Goal: Task Accomplishment & Management: Use online tool/utility

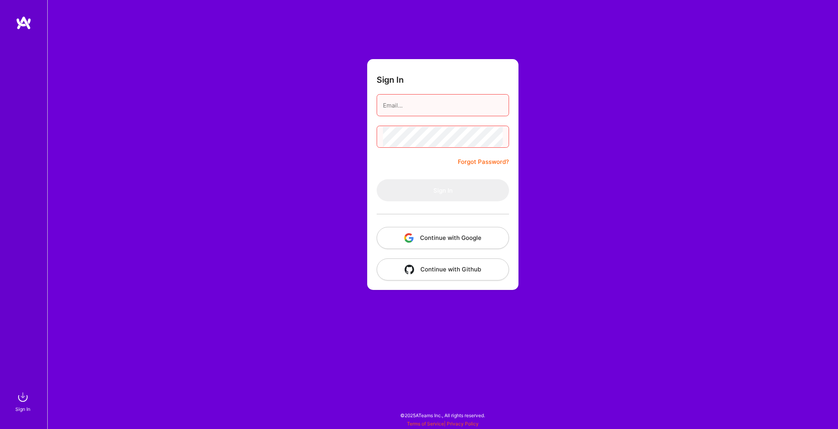
click at [458, 235] on button "Continue with Google" at bounding box center [443, 238] width 132 height 22
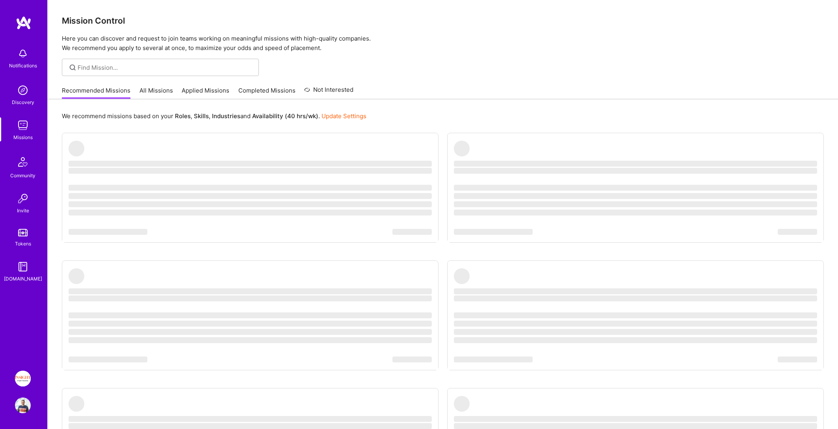
click at [26, 411] on img at bounding box center [23, 406] width 16 height 16
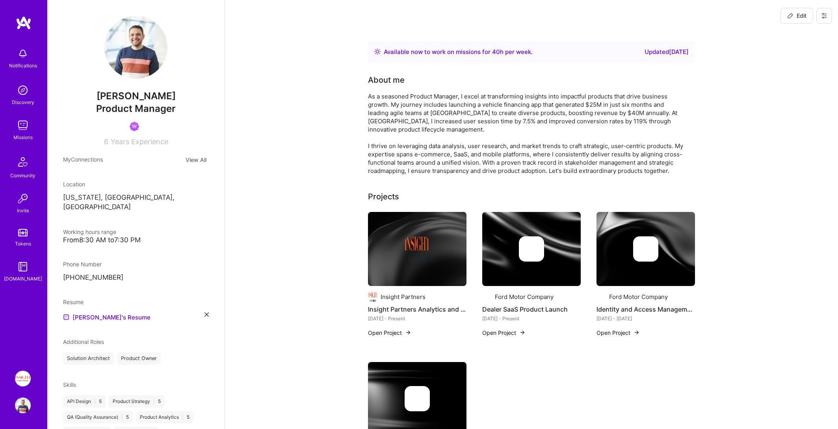
click at [23, 378] on img at bounding box center [23, 379] width 16 height 16
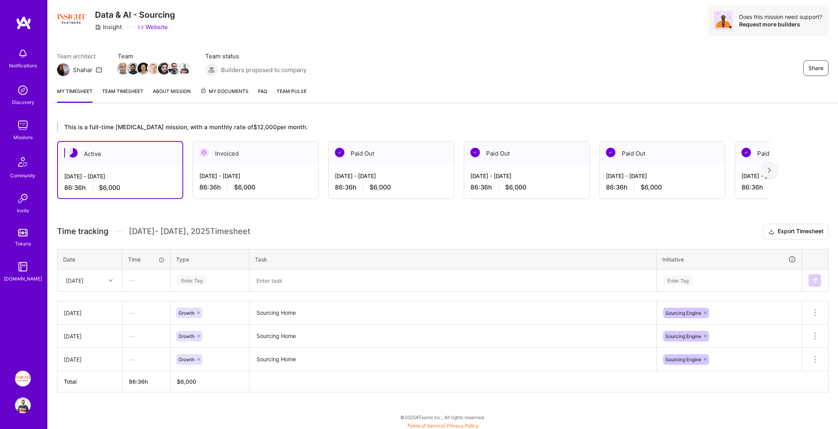
scroll to position [24, 0]
click at [110, 280] on icon at bounding box center [111, 279] width 4 height 4
click at [185, 242] on div "Time tracking [DATE] - [DATE] Timesheet Export Timesheet Date Time Type Task In…" at bounding box center [443, 306] width 772 height 169
click at [110, 279] on icon at bounding box center [111, 279] width 4 height 4
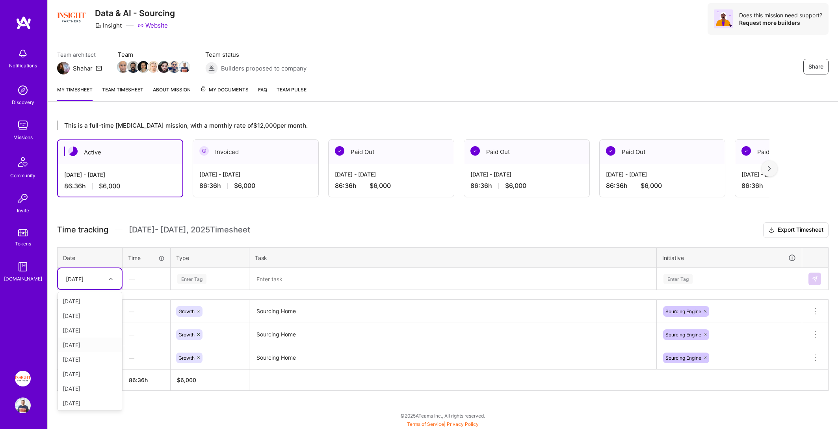
click at [94, 344] on div "[DATE]" at bounding box center [90, 345] width 64 height 15
click at [205, 279] on div "Enter Tag" at bounding box center [191, 279] width 29 height 12
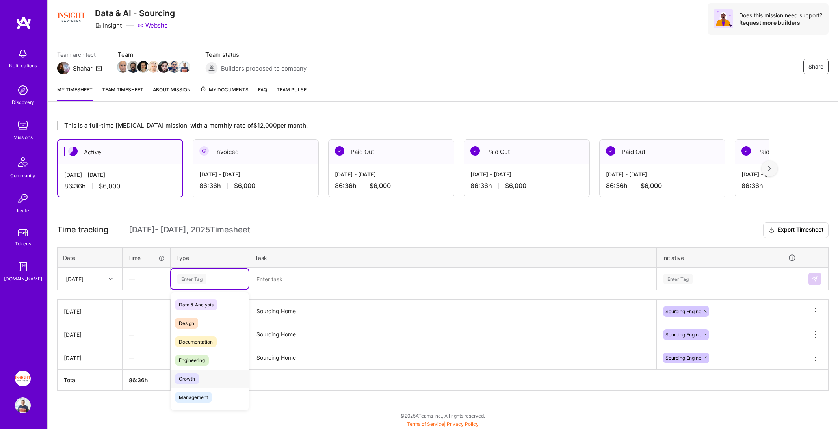
click at [198, 376] on span "Growth" at bounding box center [187, 379] width 24 height 11
click at [296, 289] on div "Time tracking [DATE] - [DATE] Timesheet Export Timesheet Date Time Type Task In…" at bounding box center [443, 306] width 772 height 169
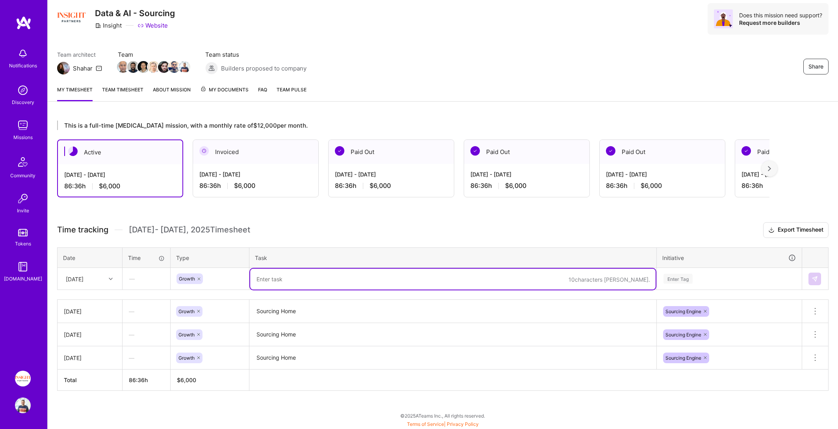
click at [296, 283] on textarea at bounding box center [453, 279] width 406 height 21
type textarea "Sourcing Home"
click at [723, 281] on div "Enter Tag" at bounding box center [729, 279] width 144 height 20
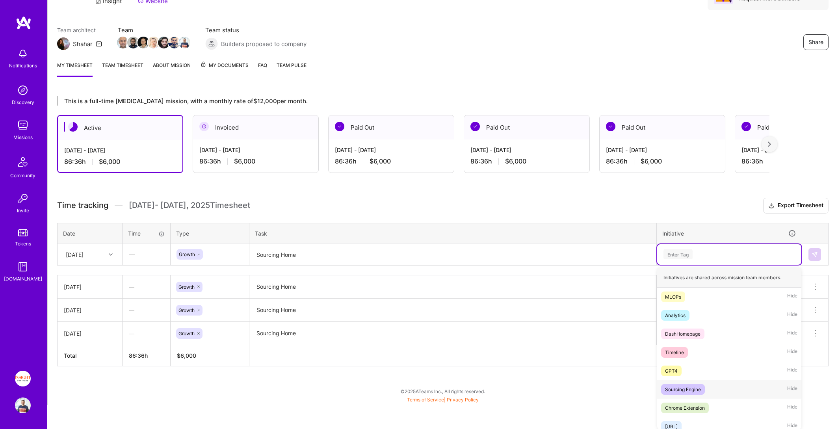
click at [692, 389] on div "Sourcing Engine" at bounding box center [683, 389] width 36 height 8
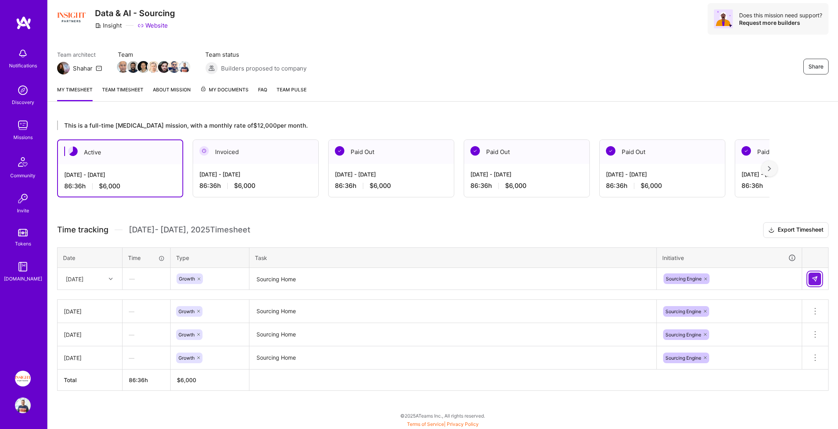
click at [812, 279] on img at bounding box center [815, 279] width 6 height 6
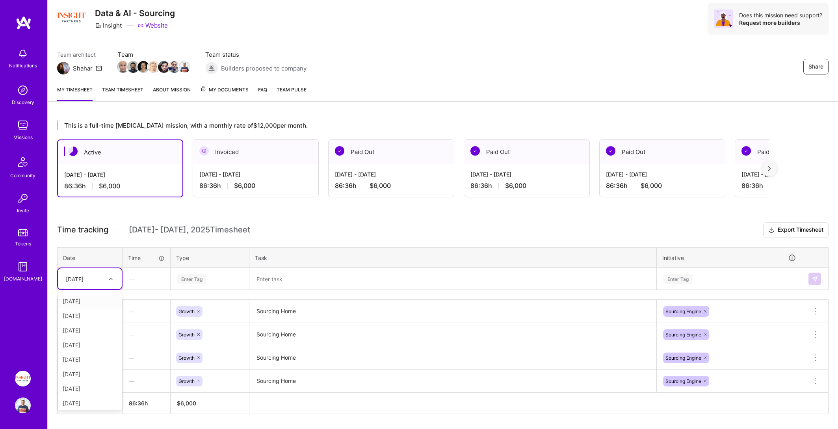
click at [110, 274] on div at bounding box center [112, 279] width 12 height 10
click at [93, 371] on div "[DATE]" at bounding box center [90, 370] width 64 height 15
click at [214, 286] on div "Enter Tag" at bounding box center [210, 279] width 78 height 20
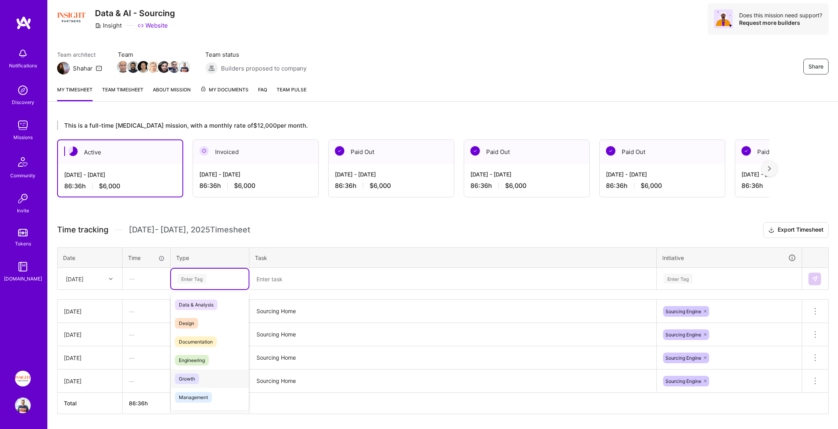
click at [196, 378] on span "Growth" at bounding box center [187, 379] width 24 height 11
click at [294, 315] on textarea "Sourcing Home" at bounding box center [453, 312] width 406 height 22
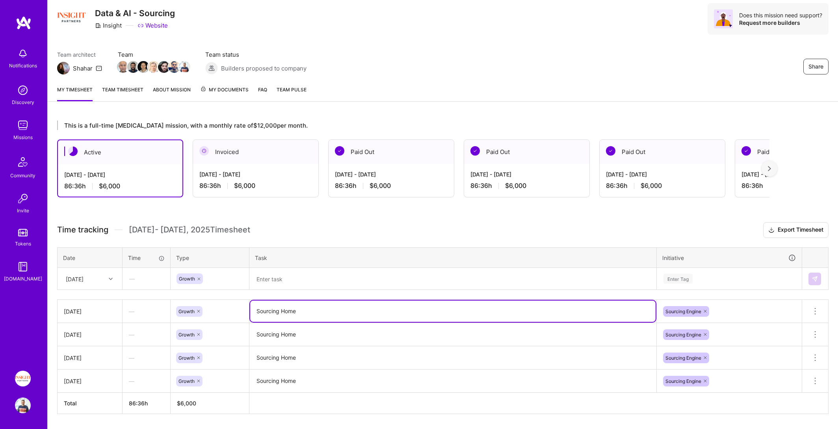
click at [294, 315] on textarea "Sourcing Home" at bounding box center [453, 311] width 406 height 21
click at [342, 276] on textarea at bounding box center [453, 279] width 406 height 21
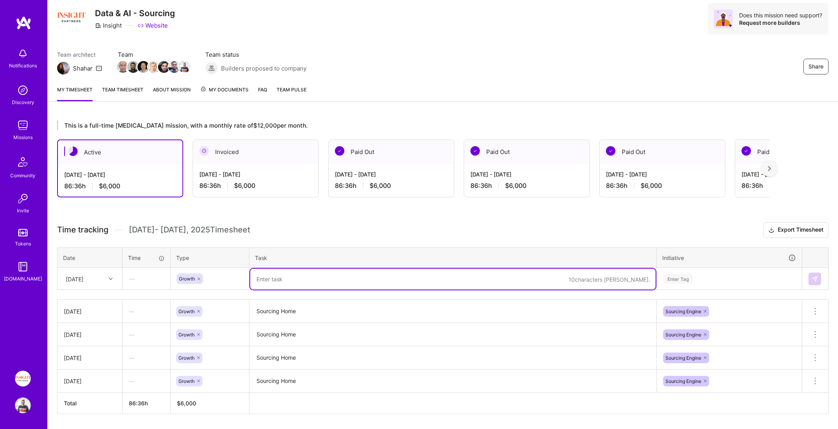
paste textarea "Sourcing Home"
type textarea "Sourcing Home"
click at [683, 276] on div "Enter Tag" at bounding box center [729, 279] width 144 height 20
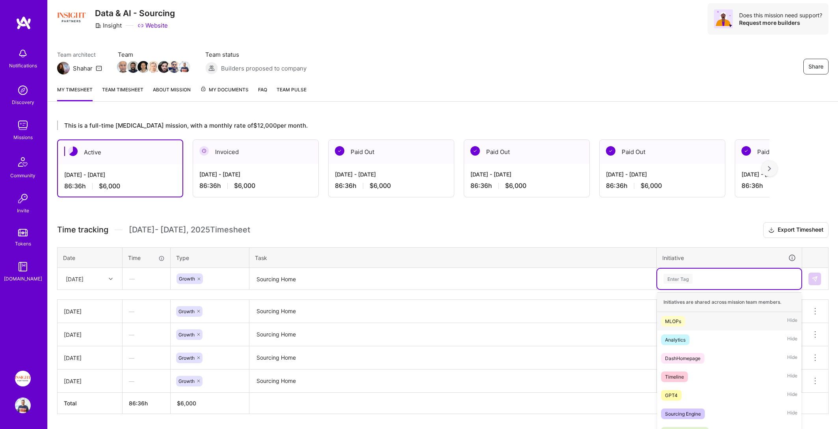
scroll to position [49, 0]
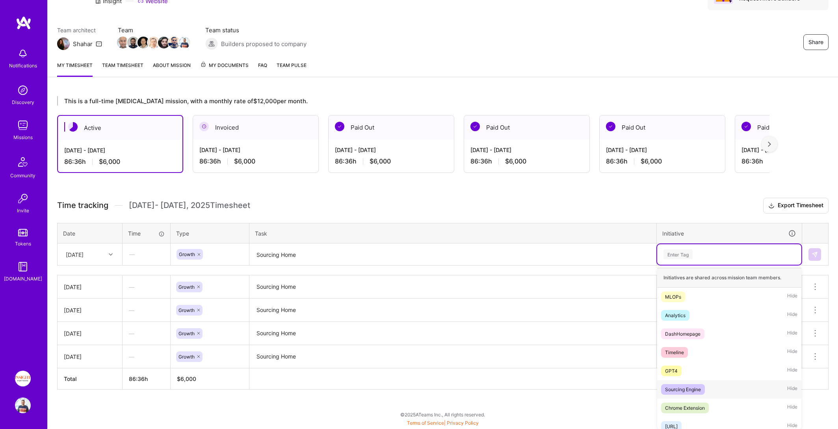
click at [686, 386] on div "Sourcing Engine" at bounding box center [683, 389] width 36 height 8
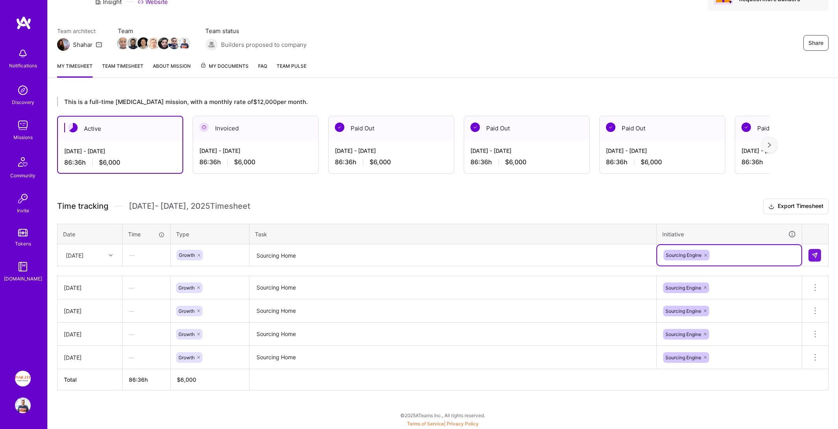
scroll to position [48, 0]
click at [814, 257] on img at bounding box center [815, 256] width 6 height 6
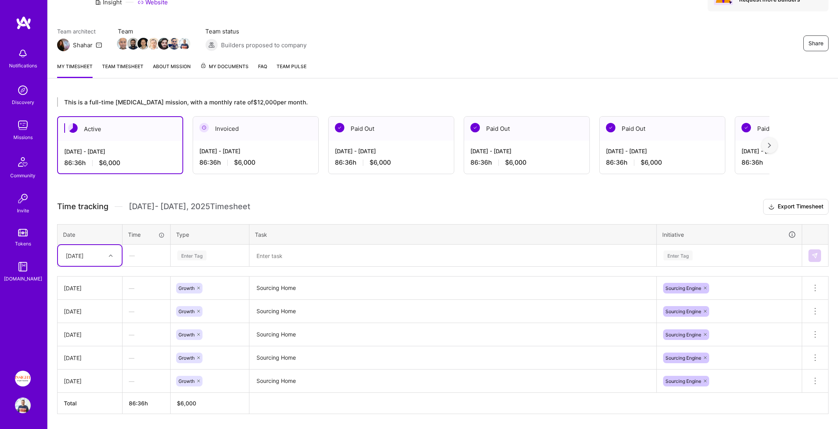
click at [104, 252] on div "[DATE]" at bounding box center [84, 255] width 44 height 13
click at [85, 361] on div "[DATE]" at bounding box center [90, 365] width 64 height 15
click at [220, 241] on th "Type" at bounding box center [210, 234] width 79 height 20
click at [209, 254] on div "Enter Tag" at bounding box center [210, 256] width 67 height 10
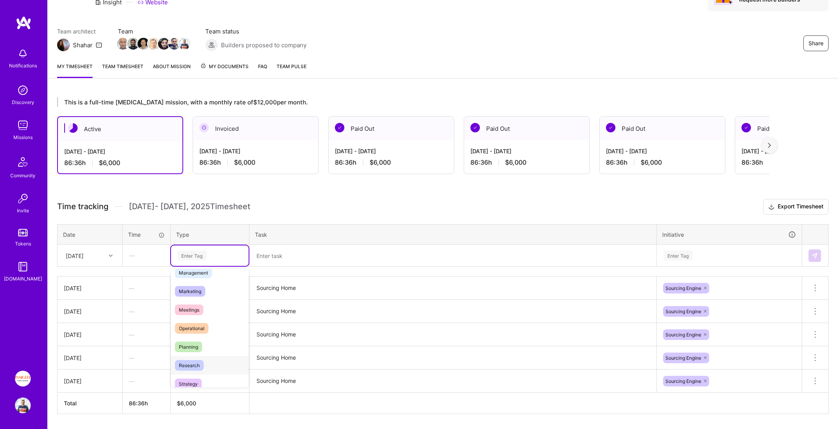
scroll to position [225, 0]
click at [201, 372] on div "Time off" at bounding box center [210, 375] width 78 height 19
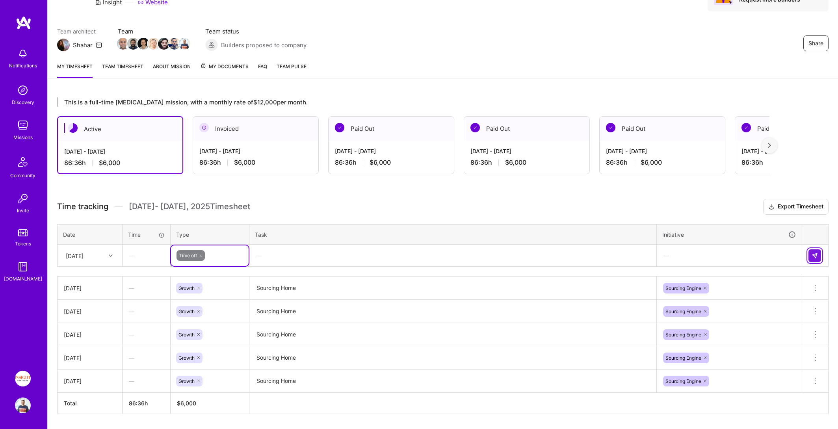
click at [818, 260] on button at bounding box center [815, 256] width 13 height 13
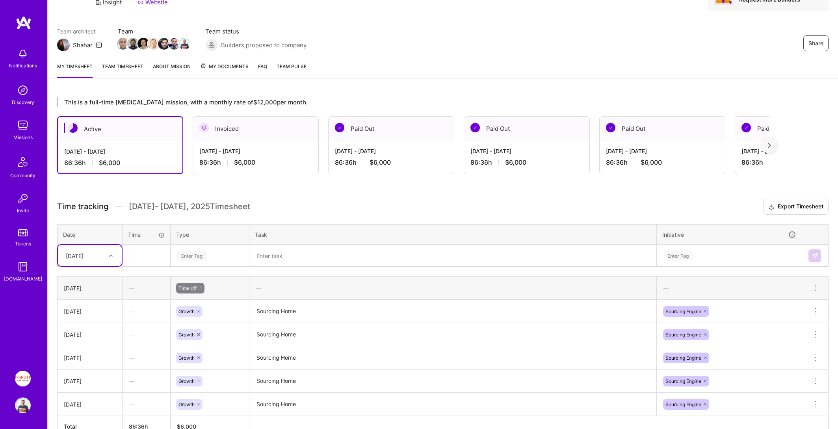
click at [71, 256] on div "[DATE]" at bounding box center [75, 255] width 18 height 8
click at [91, 350] on div "[DATE]" at bounding box center [90, 349] width 64 height 15
click at [722, 260] on div "Enter Tag" at bounding box center [729, 256] width 144 height 20
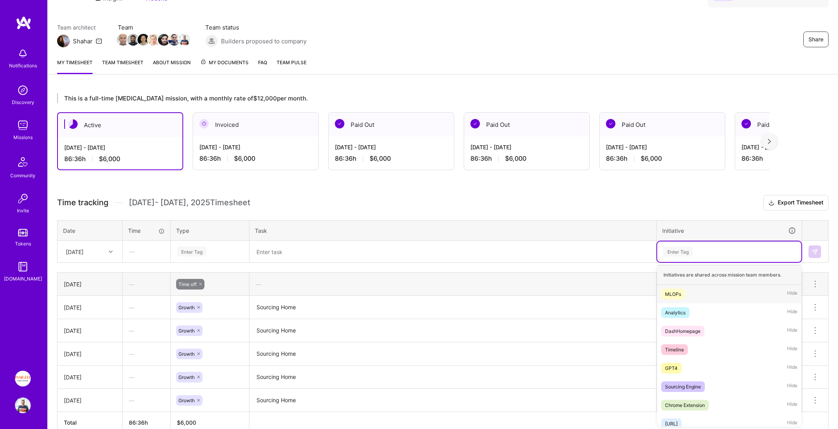
scroll to position [52, 0]
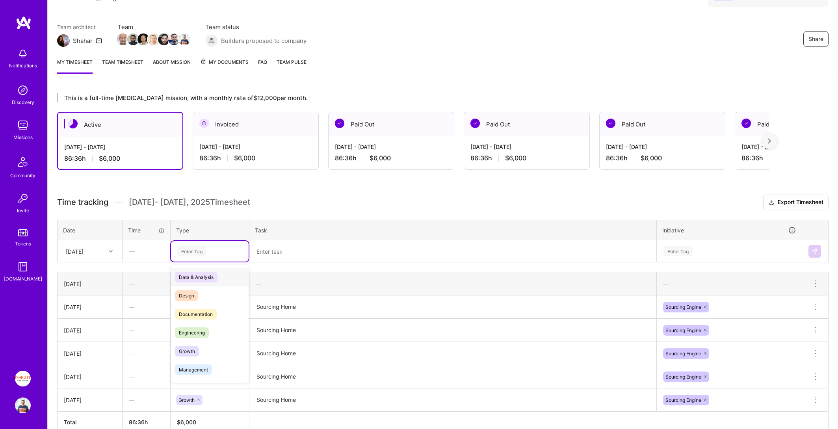
click at [207, 248] on div "Enter Tag" at bounding box center [210, 251] width 67 height 10
click at [201, 367] on span "Time off" at bounding box center [188, 370] width 26 height 11
click at [815, 248] on img at bounding box center [815, 251] width 6 height 6
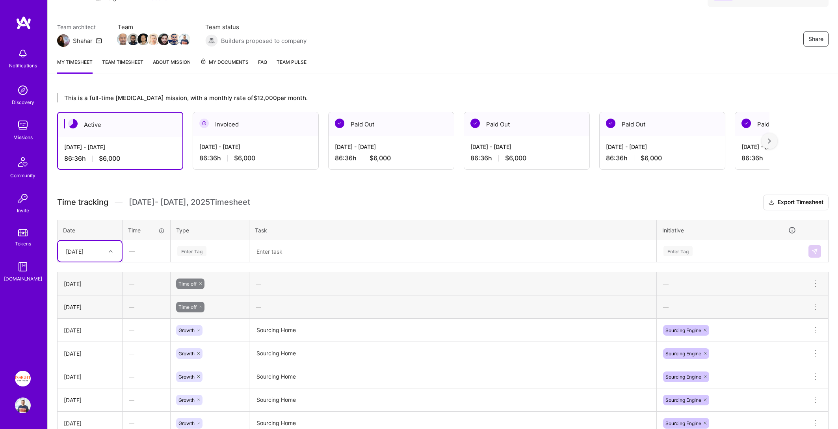
click at [84, 252] on div "[DATE]" at bounding box center [75, 251] width 18 height 8
click at [93, 361] on div "[DATE]" at bounding box center [90, 359] width 64 height 15
click at [333, 249] on textarea at bounding box center [453, 251] width 406 height 20
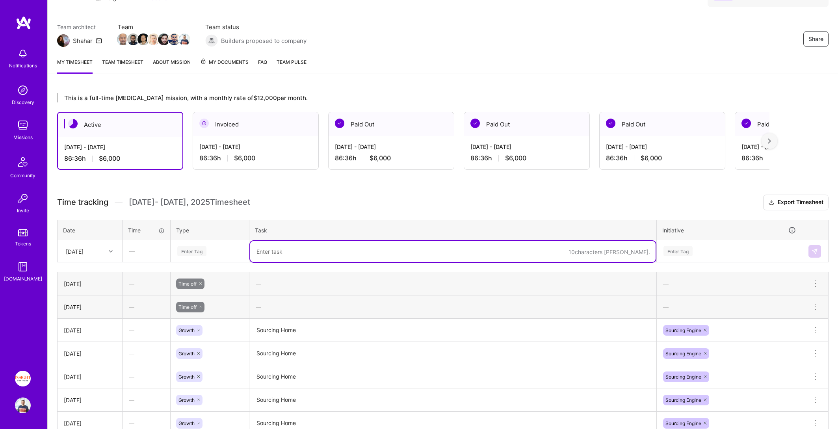
paste textarea "Sourcing Home"
type textarea "Sourcing Home"
click at [696, 248] on div "Enter Tag" at bounding box center [729, 251] width 133 height 10
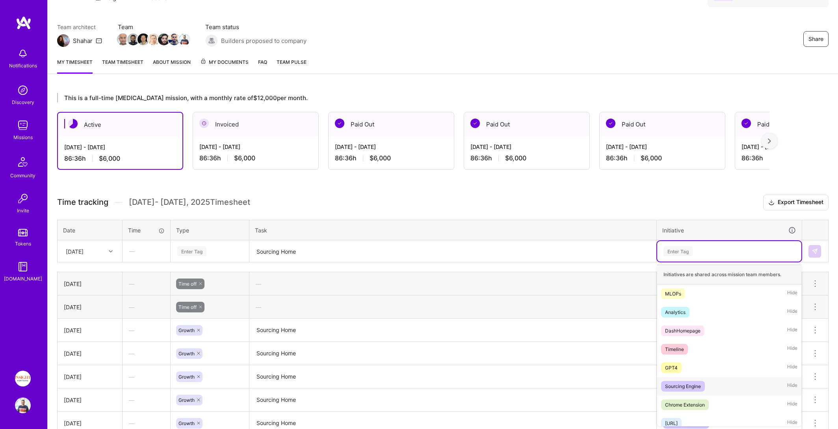
click at [710, 380] on div "Sourcing Engine Hide" at bounding box center [729, 386] width 144 height 19
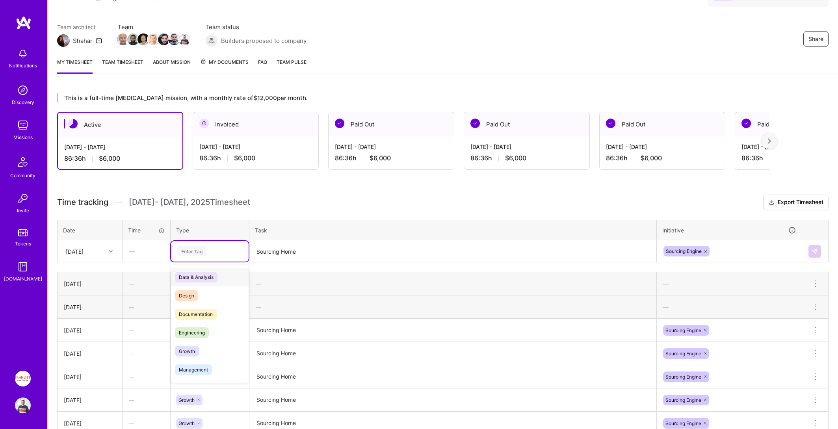
click at [196, 246] on div "Enter Tag" at bounding box center [191, 251] width 29 height 12
click at [192, 354] on span "Growth" at bounding box center [187, 351] width 24 height 11
click at [813, 250] on img at bounding box center [815, 251] width 6 height 6
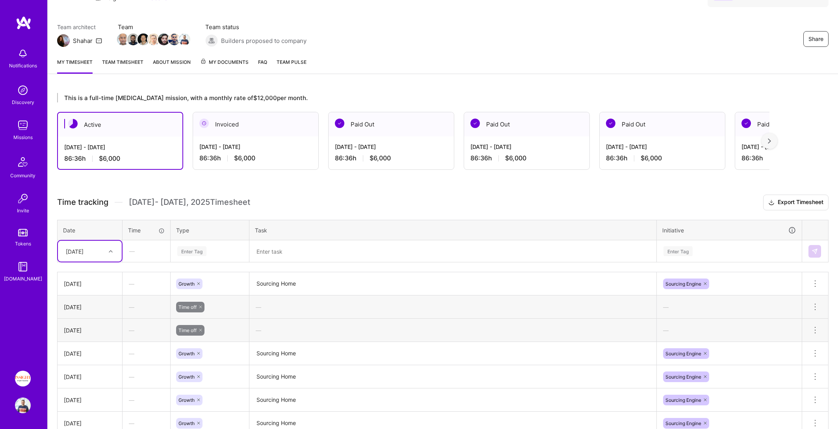
click at [100, 255] on div "[DATE]" at bounding box center [84, 251] width 44 height 13
click at [89, 371] on div "[DATE]" at bounding box center [90, 374] width 64 height 15
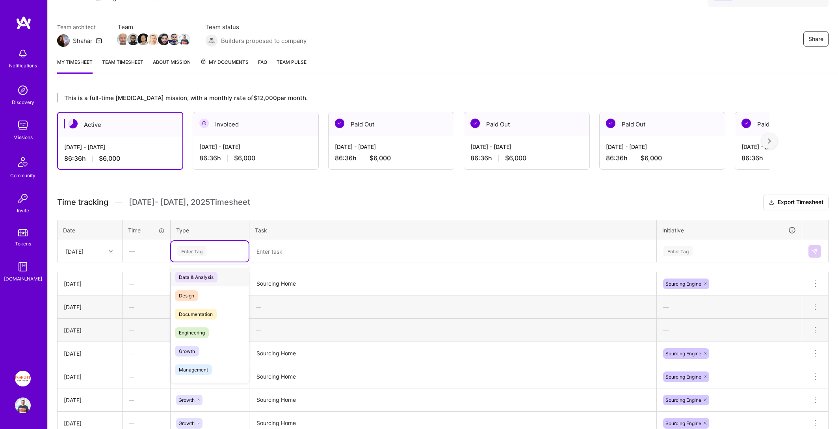
click at [209, 249] on div "Enter Tag" at bounding box center [210, 251] width 67 height 10
click at [198, 356] on div "Growth" at bounding box center [210, 351] width 78 height 19
click at [307, 257] on textarea at bounding box center [453, 251] width 406 height 21
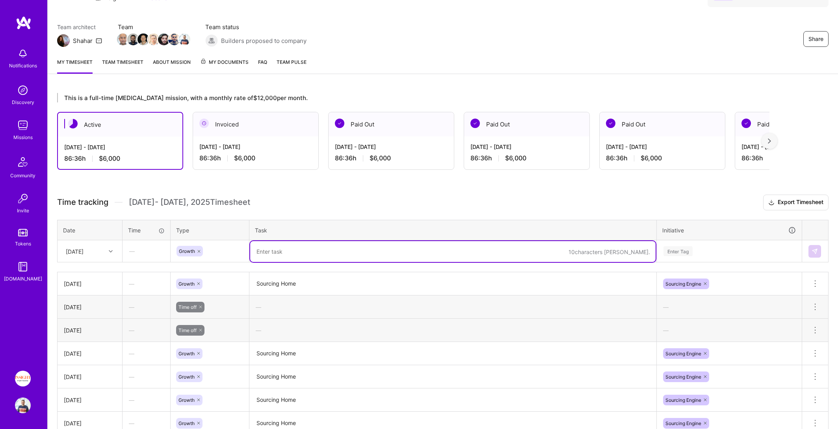
paste textarea "Sourcing Home"
type textarea "Sourcing Home"
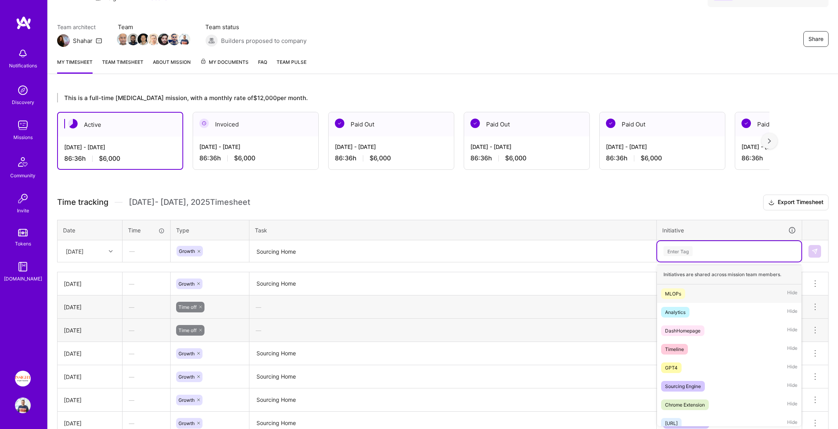
click at [702, 244] on div "Enter Tag" at bounding box center [729, 251] width 144 height 20
click at [689, 381] on span "Sourcing Engine" at bounding box center [683, 386] width 44 height 11
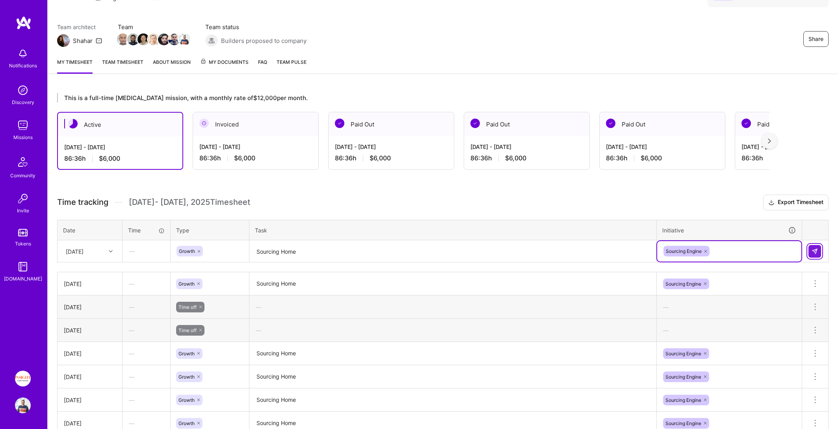
click at [816, 249] on img at bounding box center [815, 251] width 6 height 6
